Goal: Task Accomplishment & Management: Manage account settings

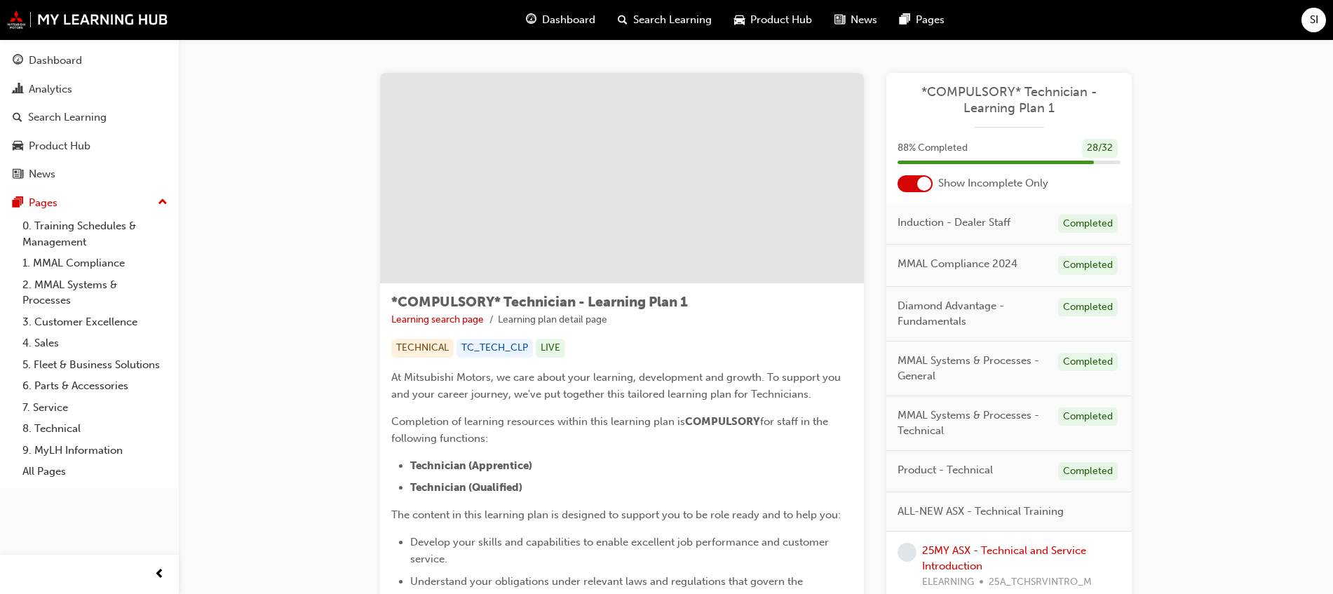
click at [573, 18] on span "Dashboard" at bounding box center [568, 20] width 53 height 16
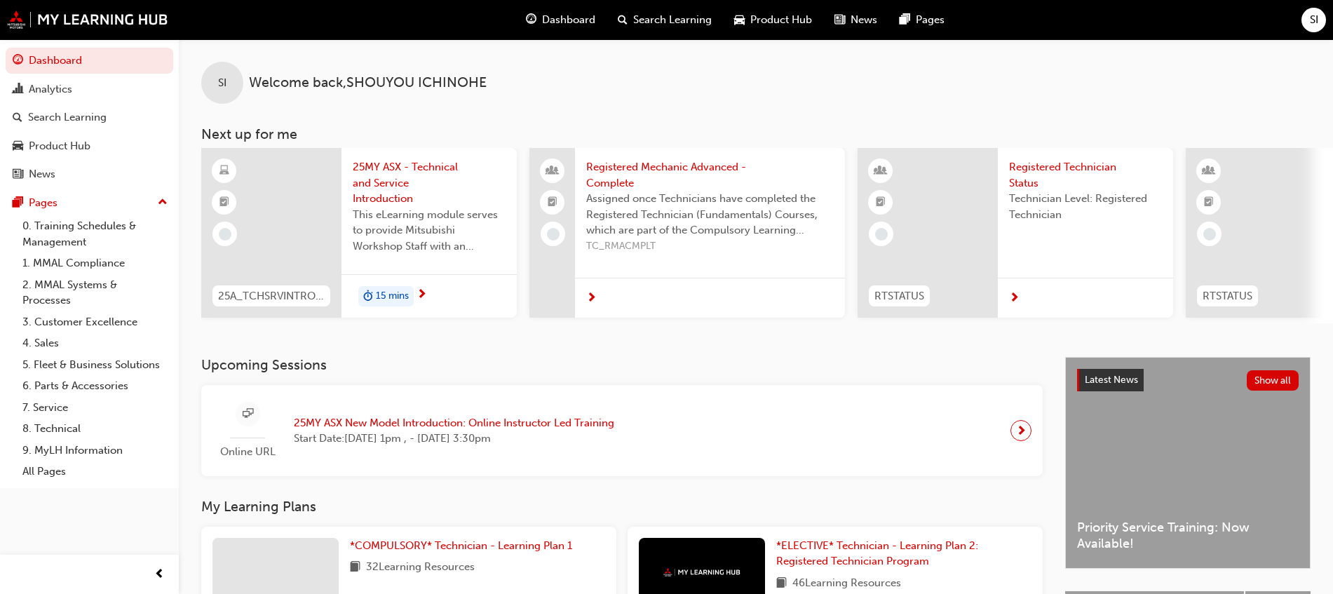
click at [221, 80] on span "SI" at bounding box center [222, 83] width 8 height 16
click at [373, 75] on span "Welcome back , [PERSON_NAME]" at bounding box center [368, 83] width 238 height 16
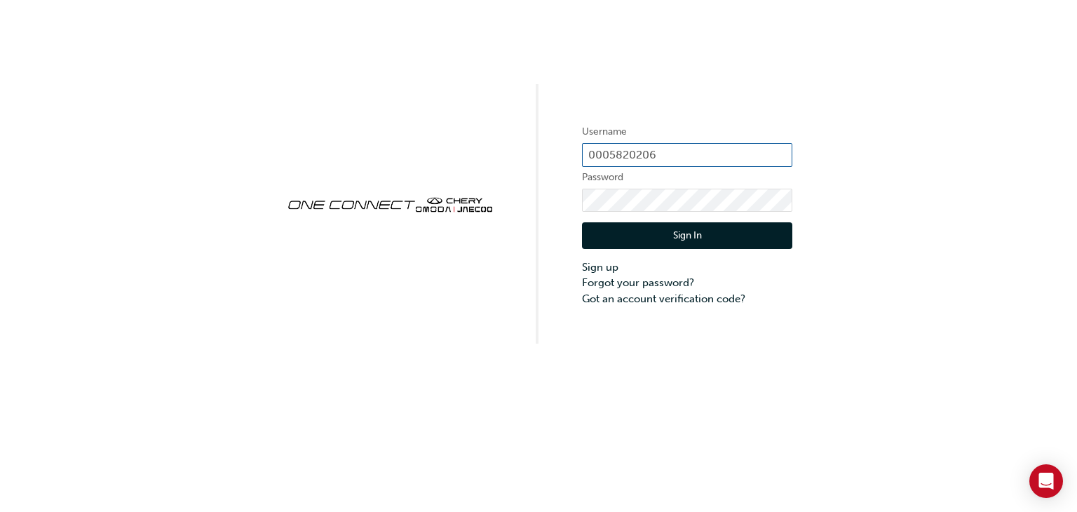
click at [665, 153] on input "0005820206" at bounding box center [687, 155] width 210 height 24
type input "0"
type input "sostd"
click button "Sign In" at bounding box center [687, 235] width 210 height 27
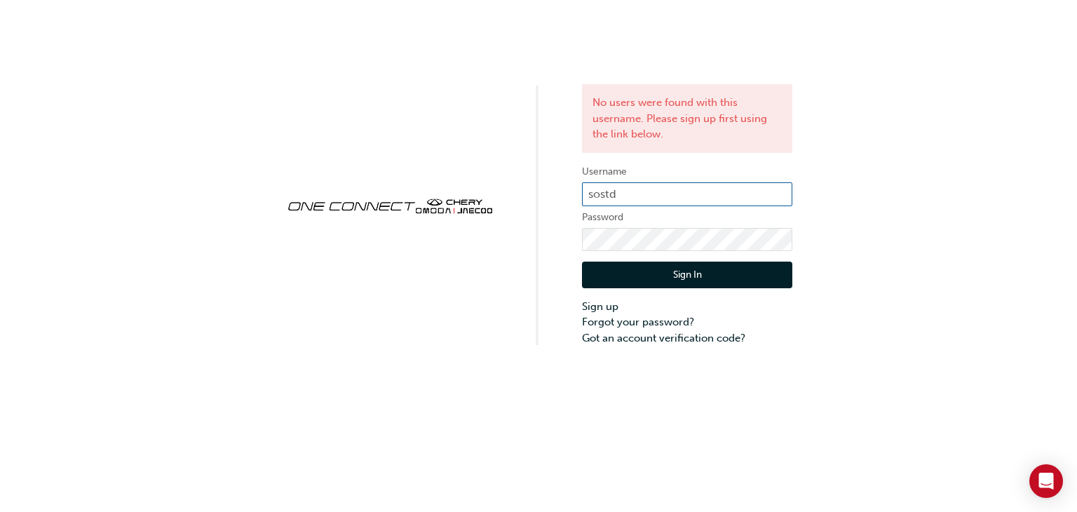
drag, startPoint x: 632, startPoint y: 191, endPoint x: 574, endPoint y: 205, distance: 59.2
click at [632, 190] on input "sostd" at bounding box center [687, 194] width 210 height 24
type input "s"
type input "one00521"
click button "Sign In" at bounding box center [687, 275] width 210 height 27
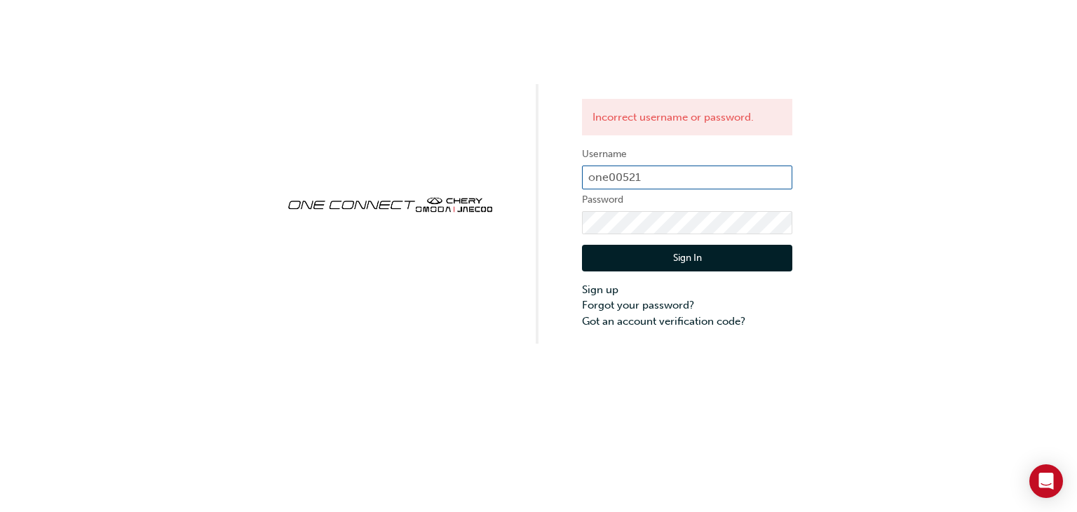
click at [657, 182] on input "one00521" at bounding box center [687, 177] width 210 height 24
type input "o"
type input "ONE00521"
click button "Sign In" at bounding box center [687, 258] width 210 height 27
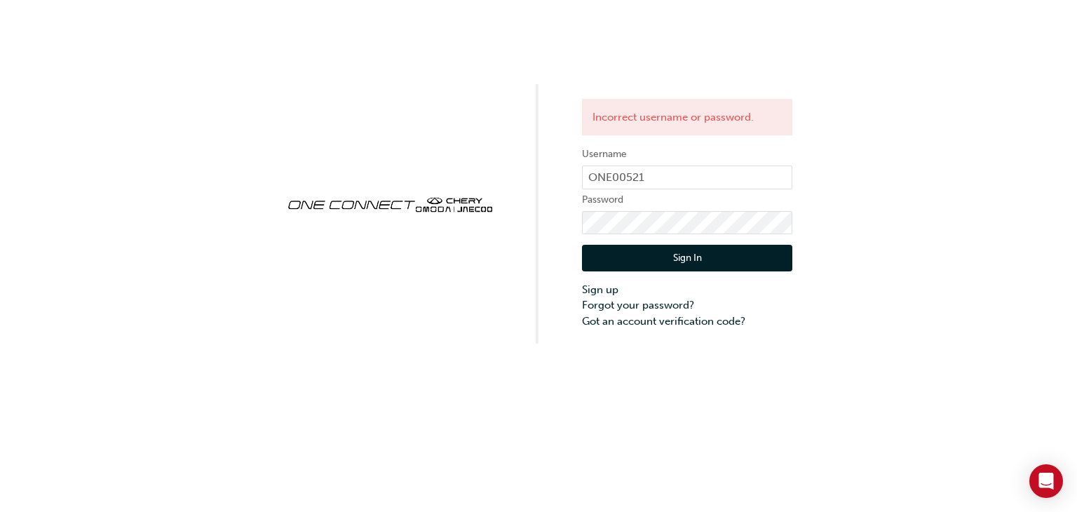
click at [705, 264] on button "Sign In" at bounding box center [687, 258] width 210 height 27
